Goal: Task Accomplishment & Management: Use online tool/utility

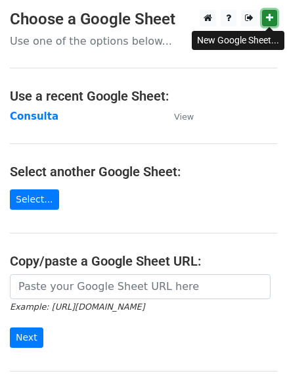
click at [267, 20] on icon at bounding box center [269, 17] width 7 height 9
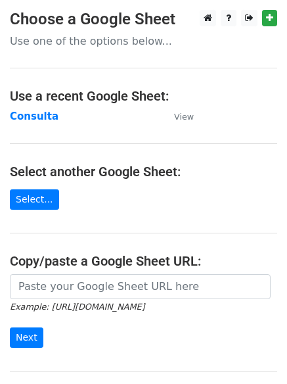
click at [87, 44] on p "Use one of the options below..." at bounding box center [143, 41] width 267 height 14
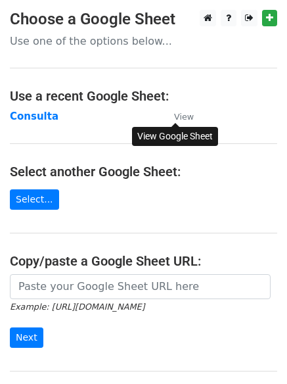
click at [183, 116] on small "View" at bounding box center [184, 117] width 20 height 10
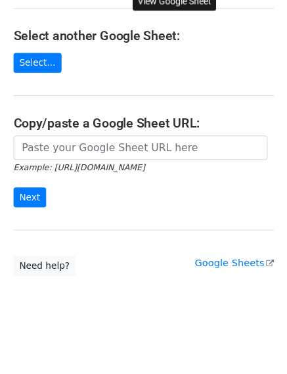
scroll to position [139, 0]
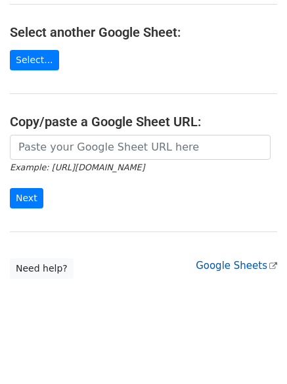
click at [230, 265] on link "Google Sheets" at bounding box center [236, 265] width 81 height 12
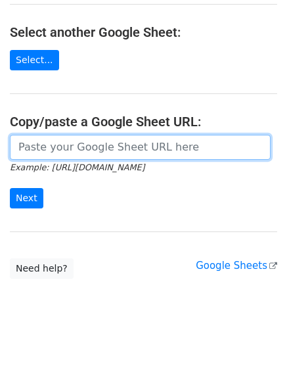
click at [192, 148] on input "url" at bounding box center [140, 147] width 261 height 25
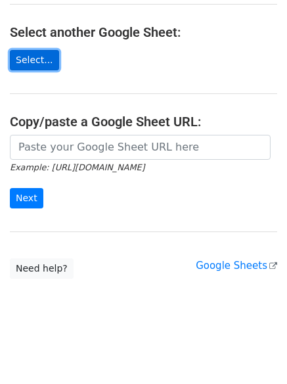
click at [30, 60] on link "Select..." at bounding box center [34, 60] width 49 height 20
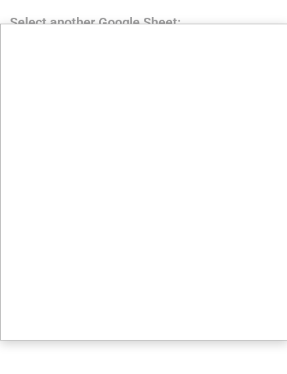
scroll to position [0, 0]
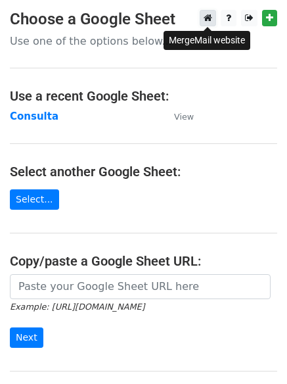
click at [208, 21] on icon at bounding box center [208, 17] width 9 height 9
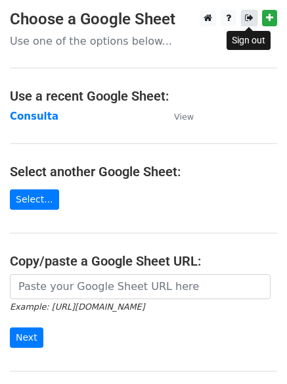
click at [248, 18] on icon at bounding box center [249, 17] width 9 height 9
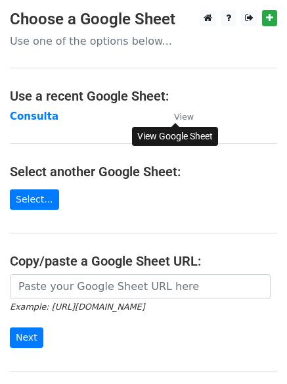
click at [185, 118] on small "View" at bounding box center [184, 117] width 20 height 10
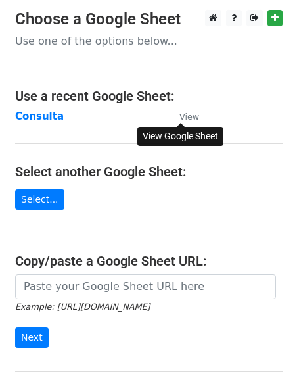
scroll to position [139, 0]
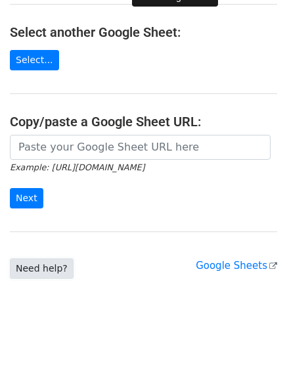
click at [39, 267] on link "Need help?" at bounding box center [42, 268] width 64 height 20
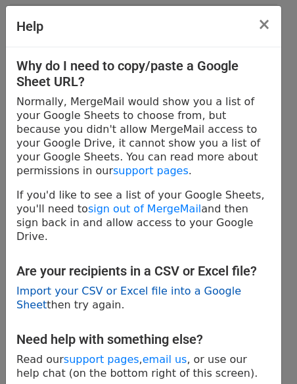
click at [90, 284] on link "Import your CSV or Excel file into a Google Sheet" at bounding box center [128, 297] width 225 height 26
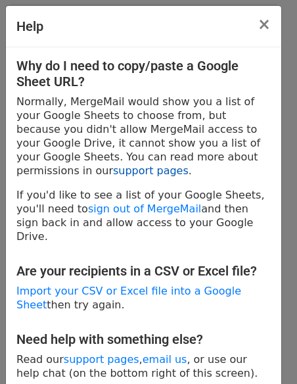
click at [189, 164] on link "support pages" at bounding box center [151, 170] width 76 height 12
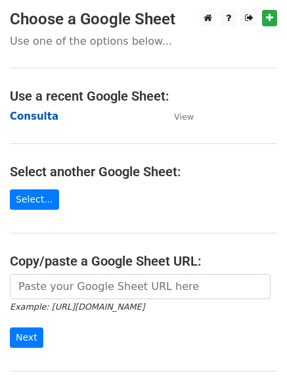
click at [28, 115] on strong "Consulta" at bounding box center [34, 116] width 49 height 12
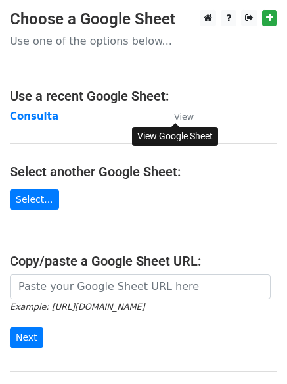
click at [182, 114] on small "View" at bounding box center [184, 117] width 20 height 10
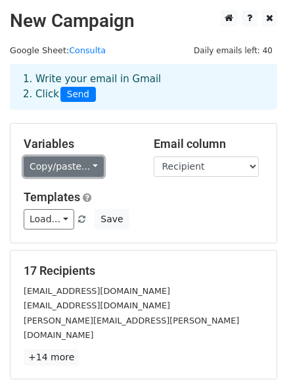
click at [55, 166] on link "Copy/paste..." at bounding box center [64, 166] width 80 height 20
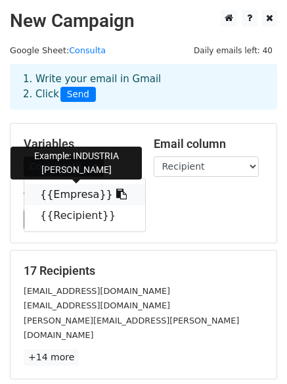
click at [116, 192] on icon at bounding box center [121, 194] width 11 height 11
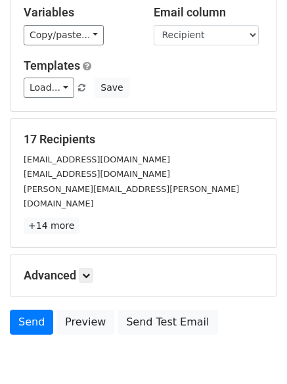
scroll to position [179, 0]
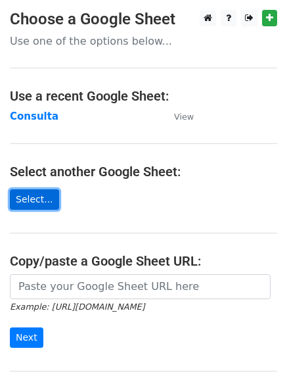
click at [33, 200] on link "Select..." at bounding box center [34, 199] width 49 height 20
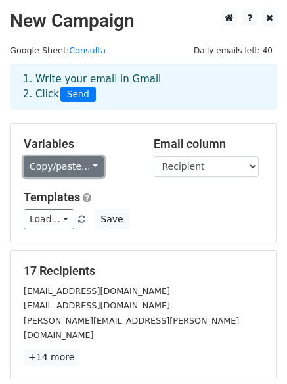
click at [84, 162] on link "Copy/paste..." at bounding box center [64, 166] width 80 height 20
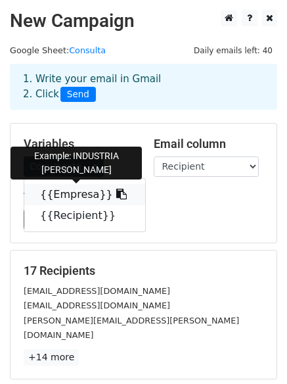
click at [116, 194] on icon at bounding box center [121, 194] width 11 height 11
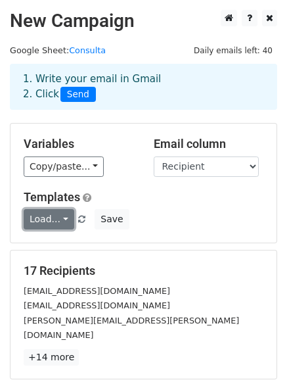
click at [62, 219] on link "Load..." at bounding box center [49, 219] width 51 height 20
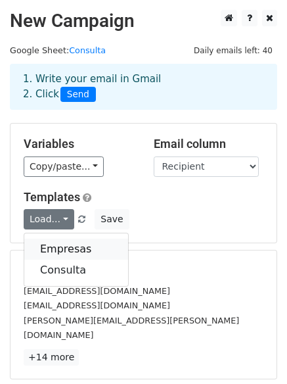
click at [62, 249] on link "Empresas" at bounding box center [76, 248] width 104 height 21
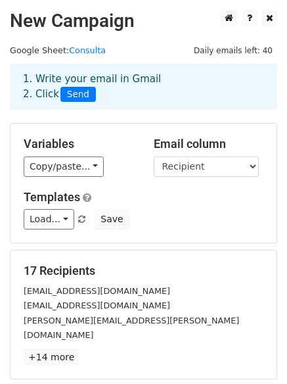
scroll to position [179, 0]
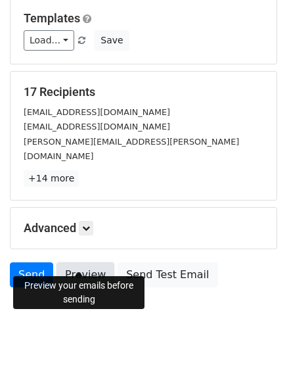
click at [91, 262] on link "Preview" at bounding box center [85, 274] width 58 height 25
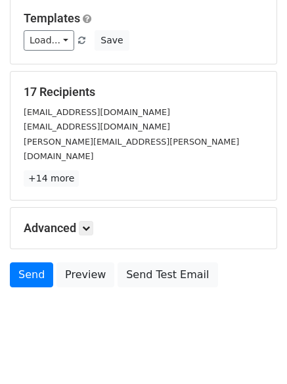
scroll to position [0, 0]
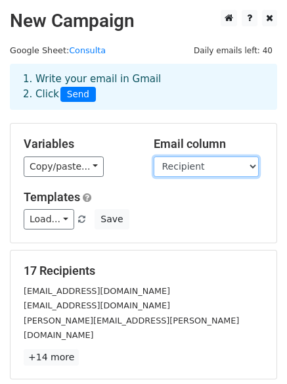
click at [196, 166] on select "Empresa Recipient" at bounding box center [206, 166] width 105 height 20
click at [154, 156] on select "Empresa Recipient" at bounding box center [206, 166] width 105 height 20
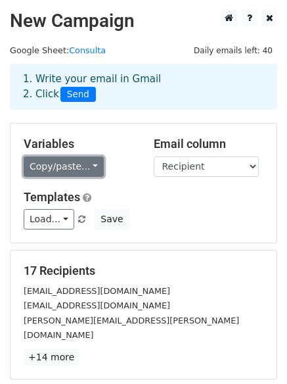
click at [69, 168] on link "Copy/paste..." at bounding box center [64, 166] width 80 height 20
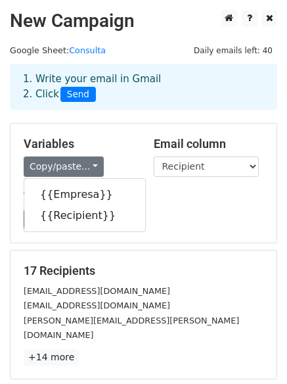
click at [173, 204] on div "Templates Load... Empresas Consulta Save" at bounding box center [143, 210] width 259 height 40
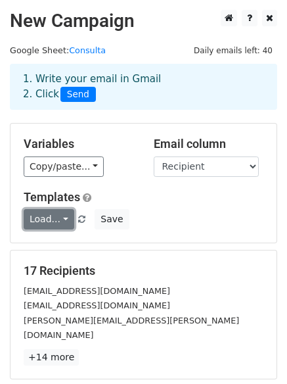
click at [39, 222] on link "Load..." at bounding box center [49, 219] width 51 height 20
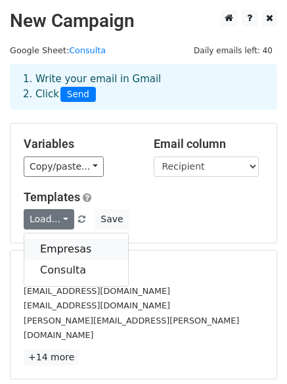
click at [81, 247] on link "Empresas" at bounding box center [76, 248] width 104 height 21
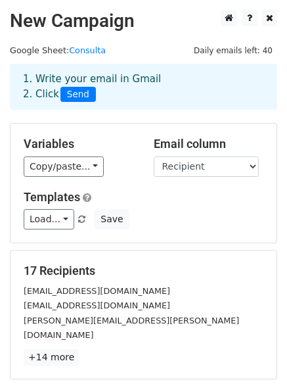
click at [231, 204] on div "Templates Load... Empresas Consulta Save" at bounding box center [143, 210] width 259 height 40
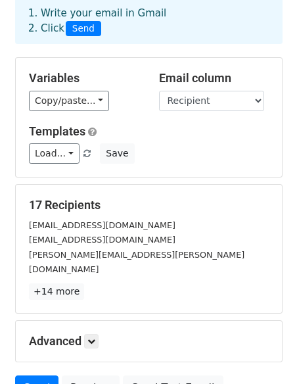
scroll to position [131, 0]
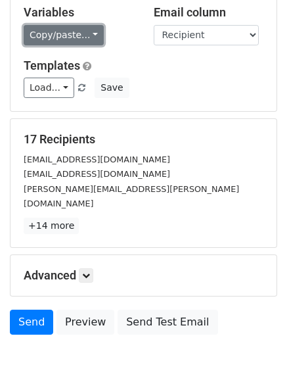
click at [86, 33] on link "Copy/paste..." at bounding box center [64, 35] width 80 height 20
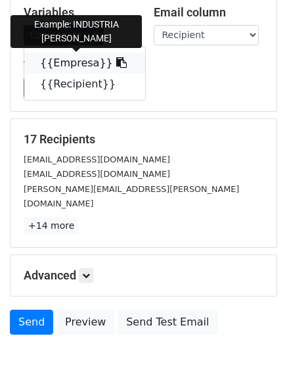
click at [116, 60] on icon at bounding box center [121, 62] width 11 height 11
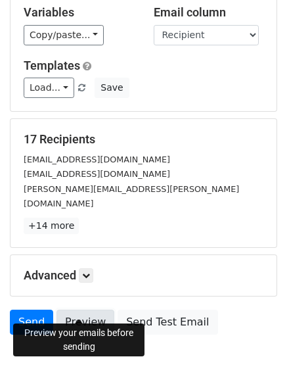
click at [81, 309] on link "Preview" at bounding box center [85, 321] width 58 height 25
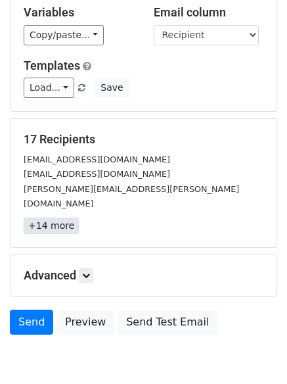
click at [55, 217] on link "+14 more" at bounding box center [51, 225] width 55 height 16
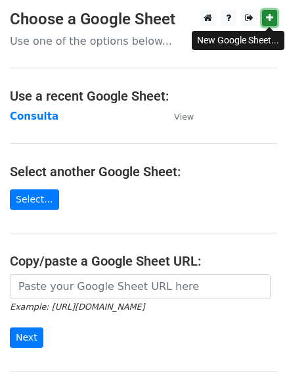
click at [269, 18] on icon at bounding box center [269, 17] width 7 height 9
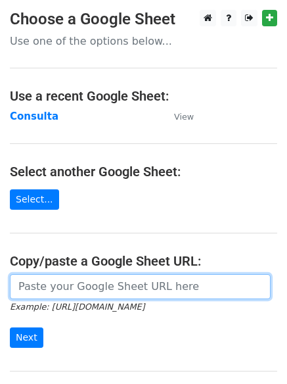
click at [99, 288] on input "url" at bounding box center [140, 286] width 261 height 25
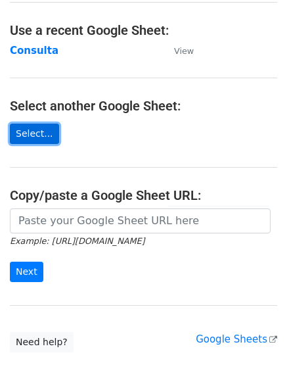
click at [34, 131] on link "Select..." at bounding box center [34, 133] width 49 height 20
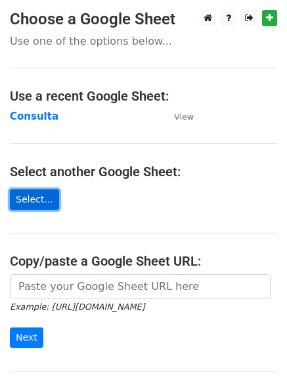
click at [26, 201] on link "Select..." at bounding box center [34, 199] width 49 height 20
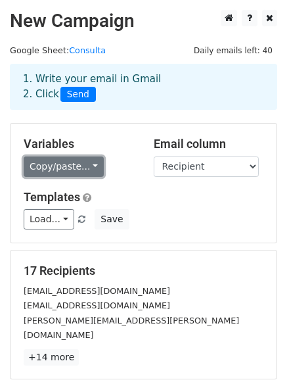
click at [87, 169] on link "Copy/paste..." at bounding box center [64, 166] width 80 height 20
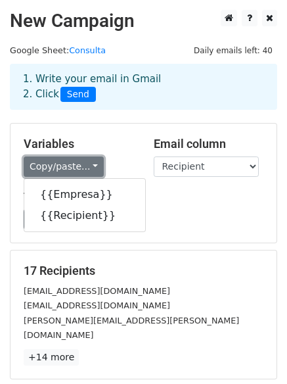
click at [59, 166] on link "Copy/paste..." at bounding box center [64, 166] width 80 height 20
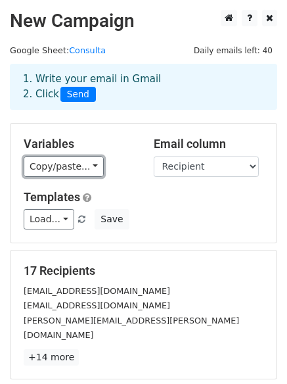
scroll to position [66, 0]
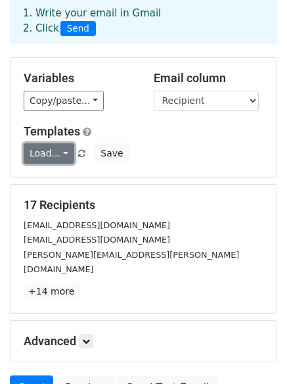
click at [60, 151] on link "Load..." at bounding box center [49, 153] width 51 height 20
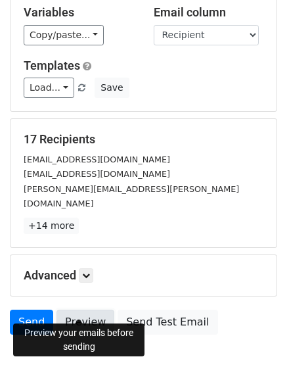
click at [89, 310] on link "Preview" at bounding box center [85, 321] width 58 height 25
click at [87, 309] on link "Preview" at bounding box center [85, 321] width 58 height 25
click at [85, 309] on link "Preview" at bounding box center [85, 321] width 58 height 25
